Goal: Task Accomplishment & Management: Use online tool/utility

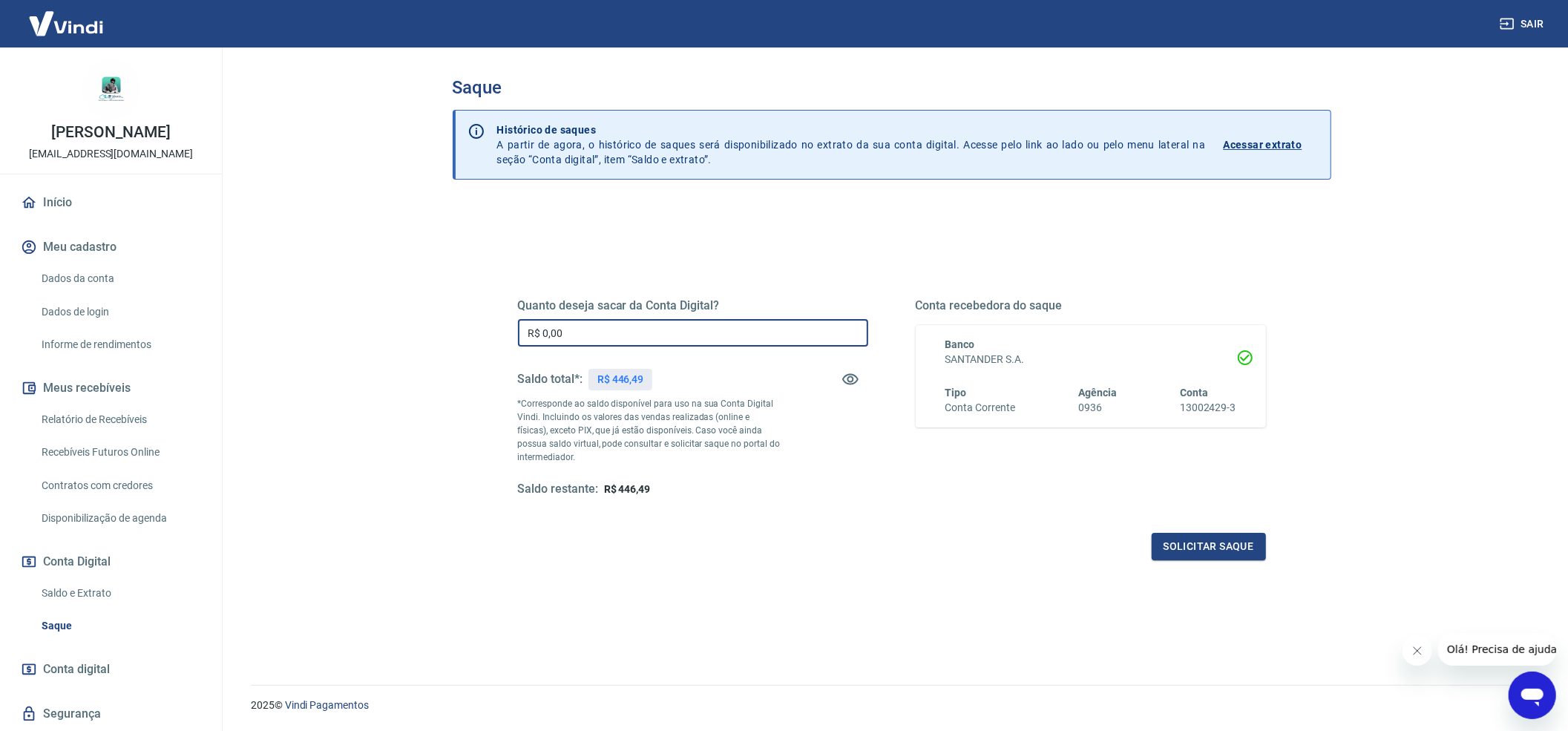
click at [756, 335] on input "R$ 0,00" at bounding box center [693, 332] width 350 height 27
type input "R$ 446,49"
click at [1206, 549] on button "Solicitar saque" at bounding box center [1208, 546] width 114 height 27
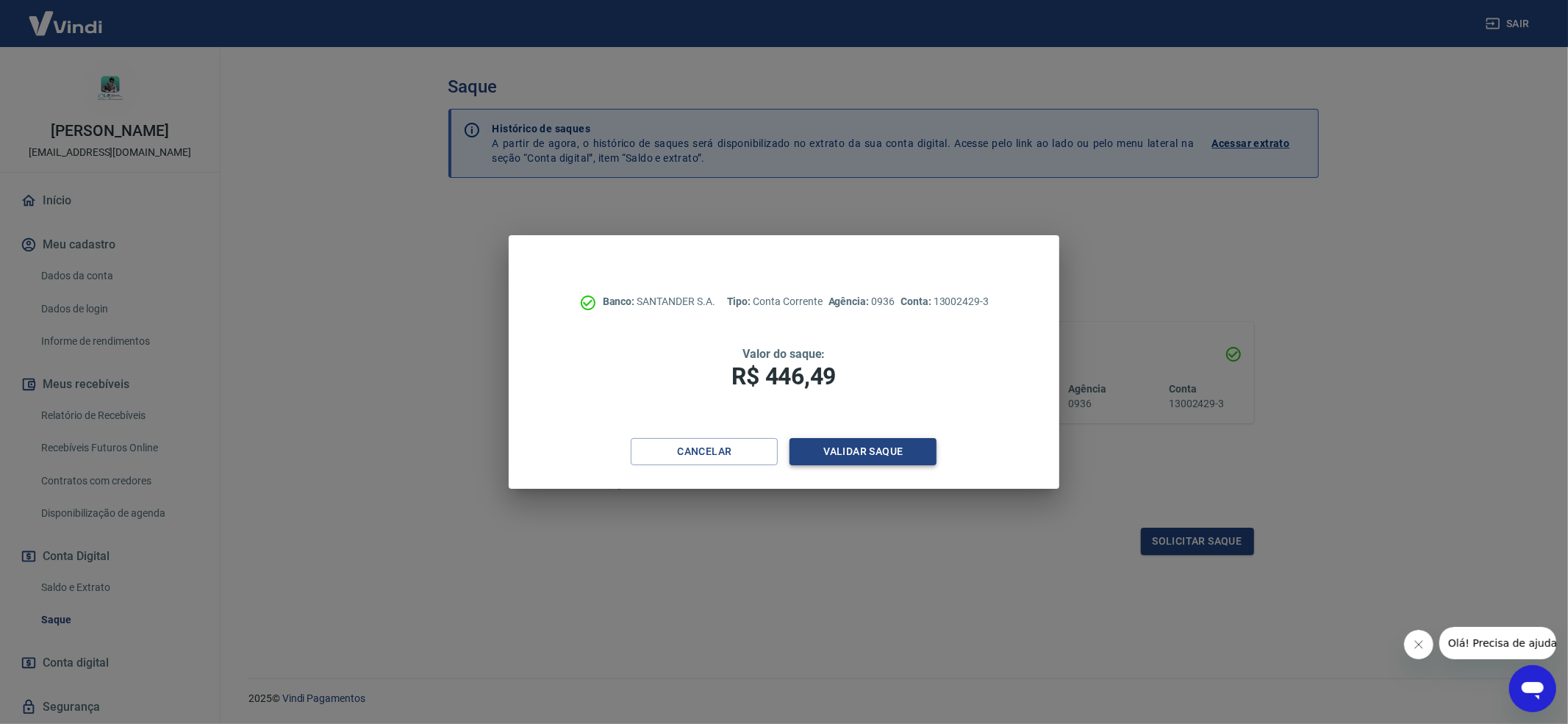
click at [862, 453] on button "Validar saque" at bounding box center [862, 451] width 147 height 27
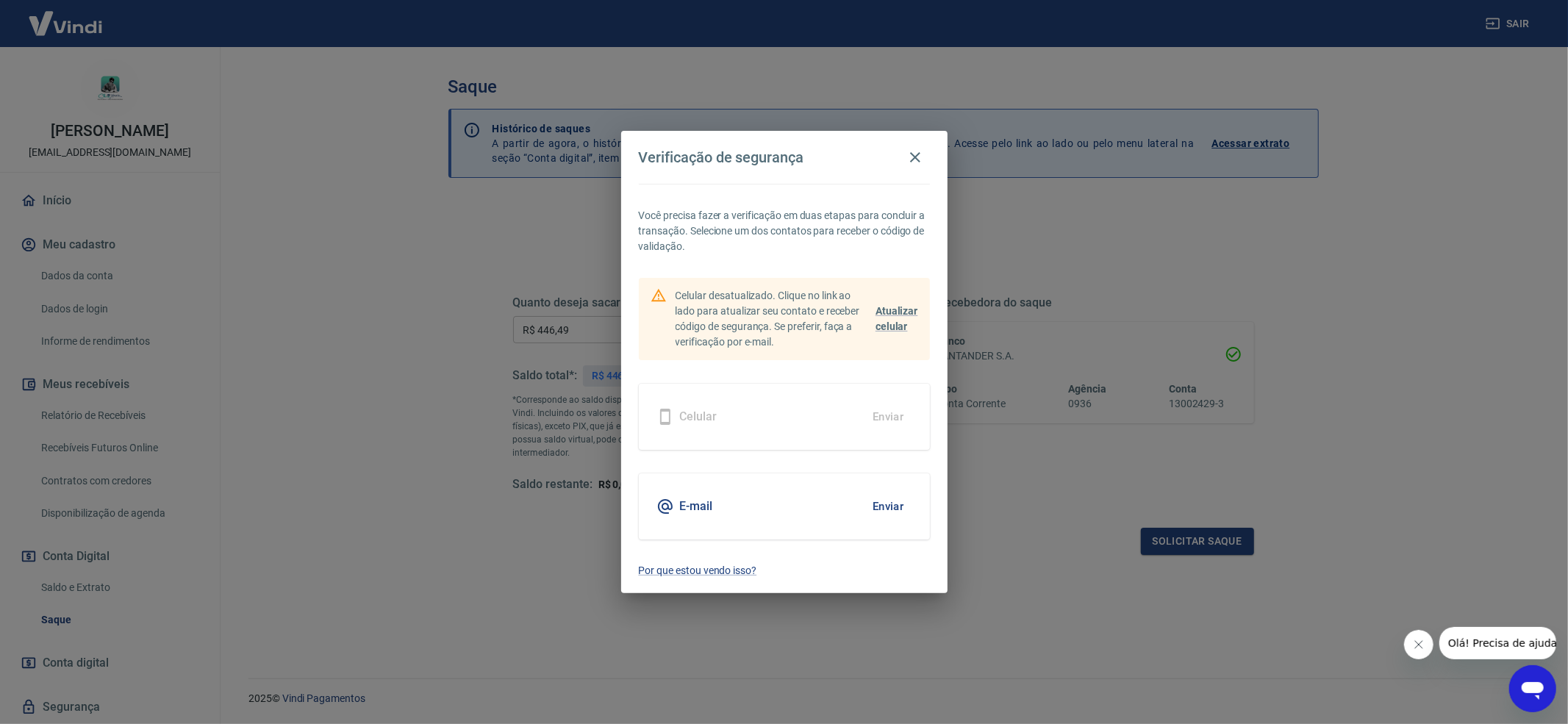
click at [892, 500] on button "Enviar" at bounding box center [888, 506] width 48 height 31
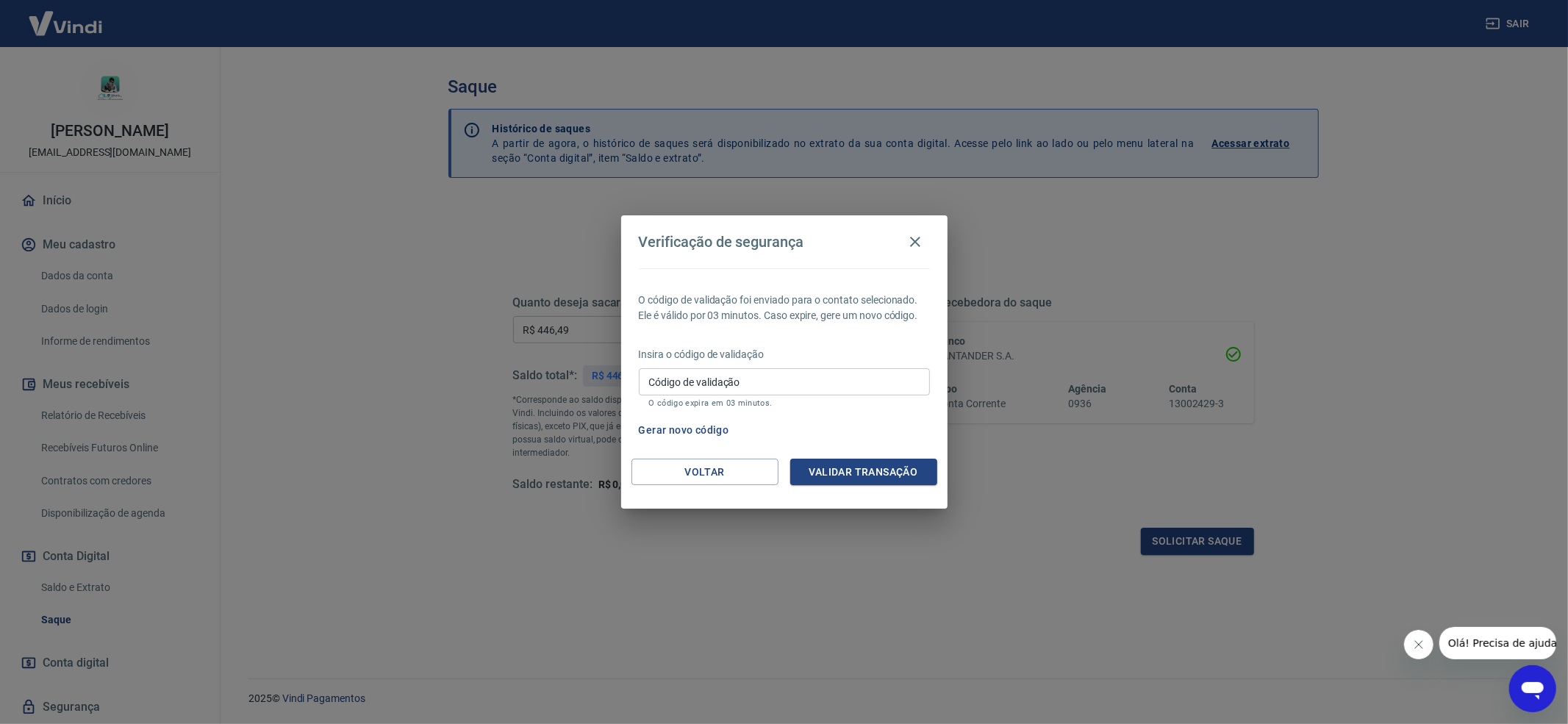
click at [724, 382] on input "Código de validação" at bounding box center [784, 381] width 291 height 27
paste input "388294"
type input "388294"
click at [862, 471] on button "Validar transação" at bounding box center [863, 472] width 147 height 27
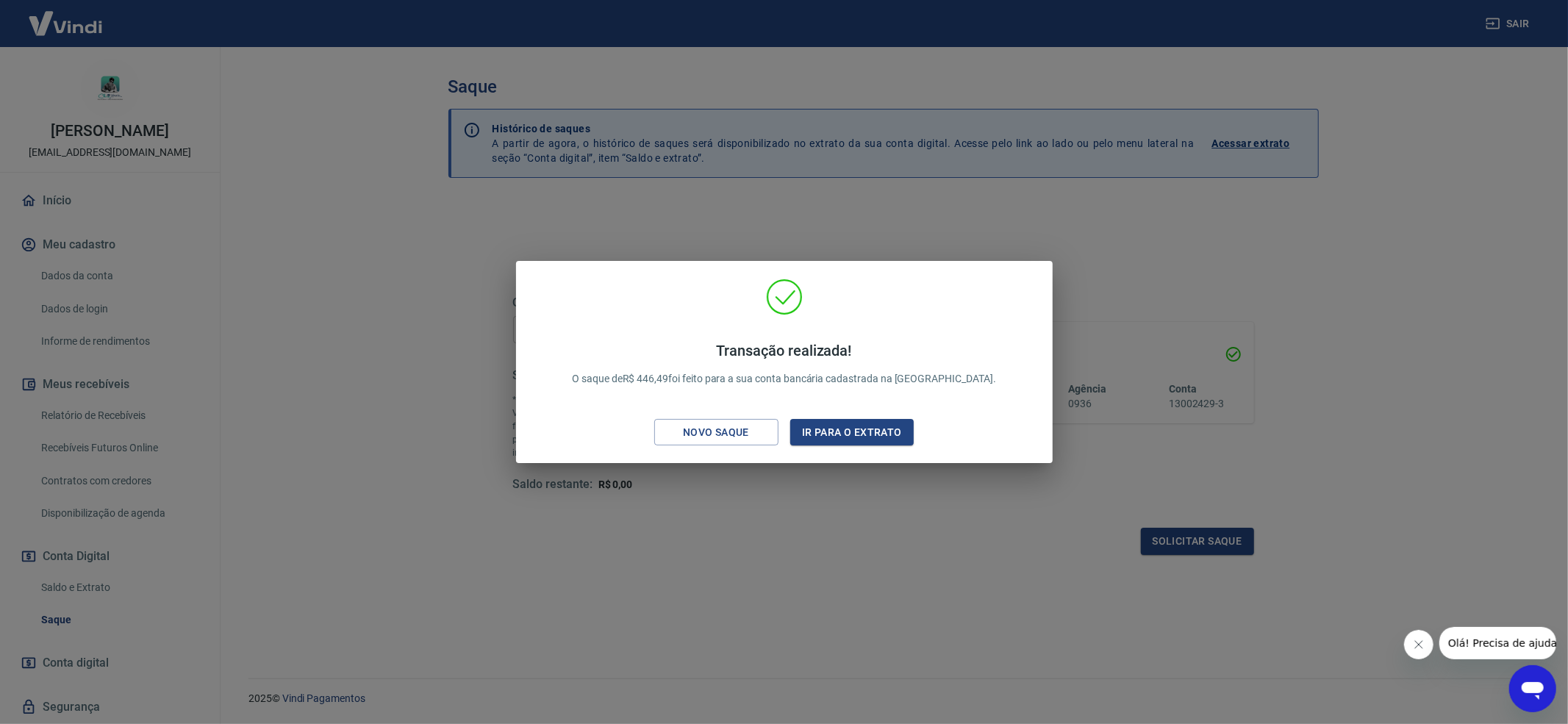
click at [1194, 252] on div "Transação realizada! O saque de R$ 446,49 foi feito para a sua conta bancária c…" at bounding box center [784, 362] width 1568 height 724
